Goal: Transaction & Acquisition: Purchase product/service

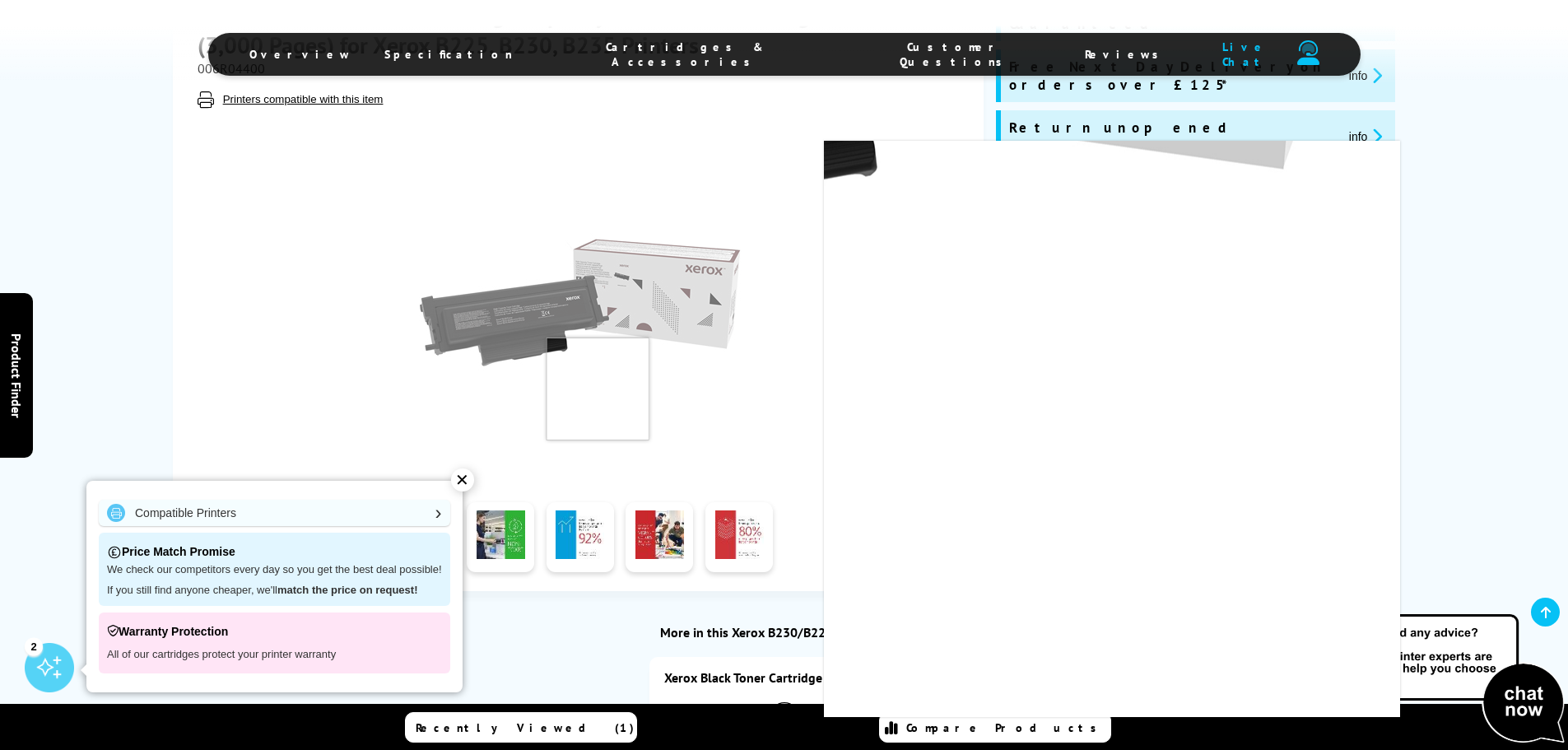
scroll to position [82, 0]
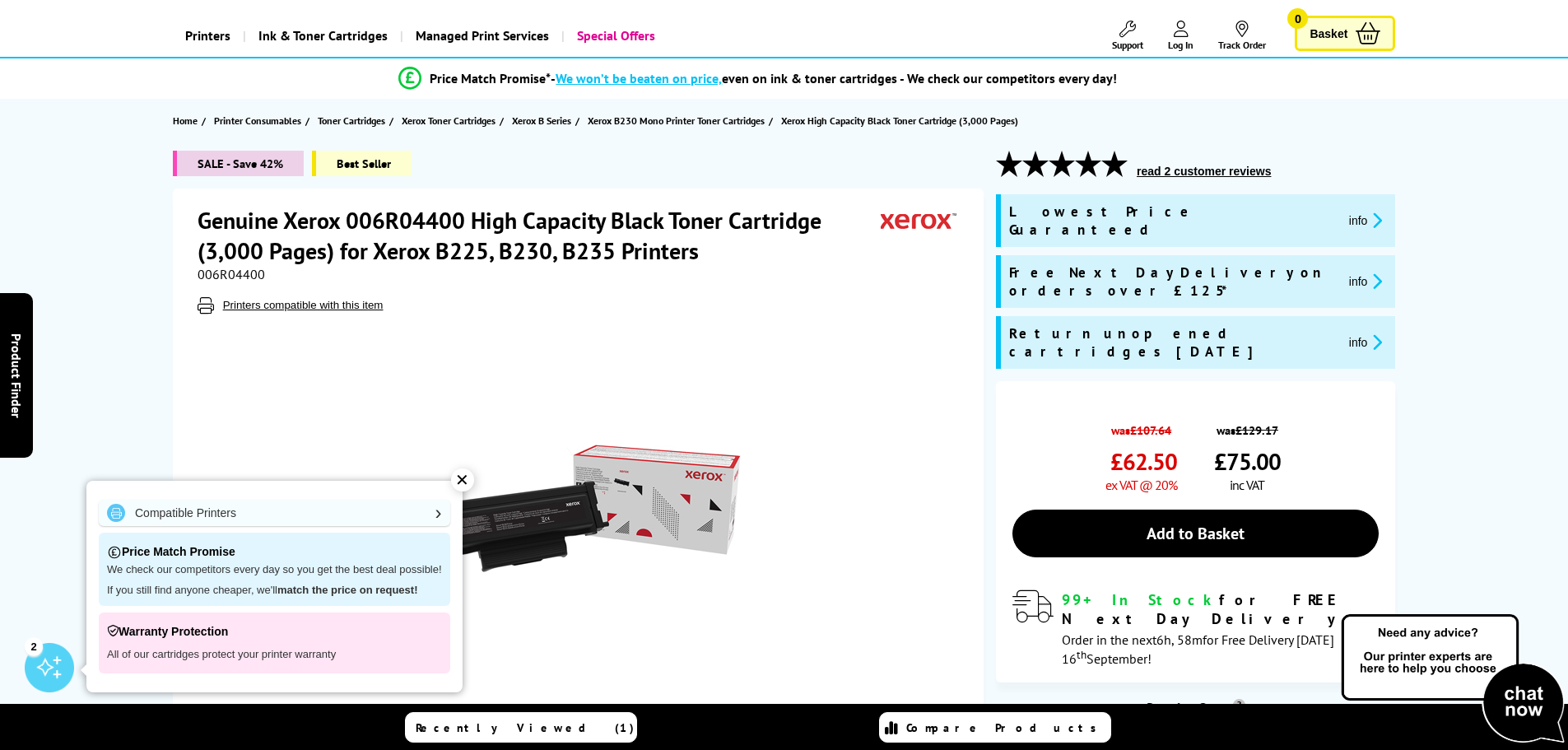
drag, startPoint x: 798, startPoint y: 291, endPoint x: 713, endPoint y: 222, distance: 109.5
click at [798, 291] on div "Genuine Xerox 006R04400 High Capacity Black Toner Cartridge (3,000 Pages) for X…" at bounding box center [580, 259] width 765 height 108
